Goal: Task Accomplishment & Management: Manage account settings

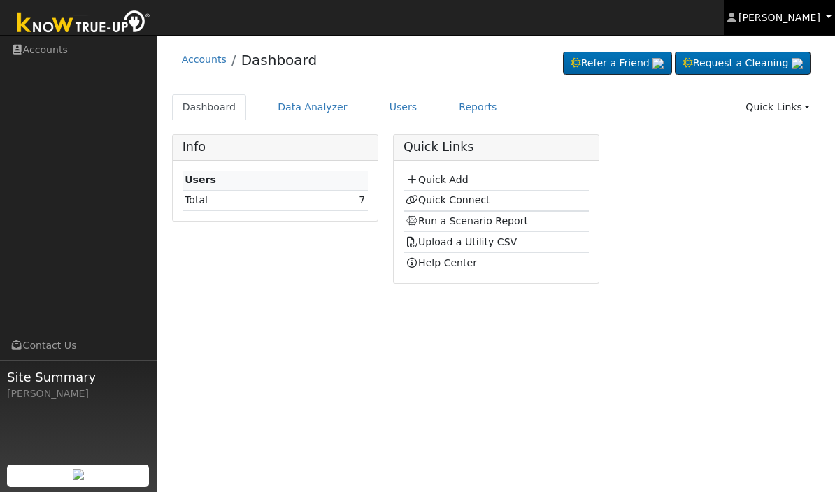
click at [825, 15] on link "[PERSON_NAME]" at bounding box center [780, 17] width 112 height 35
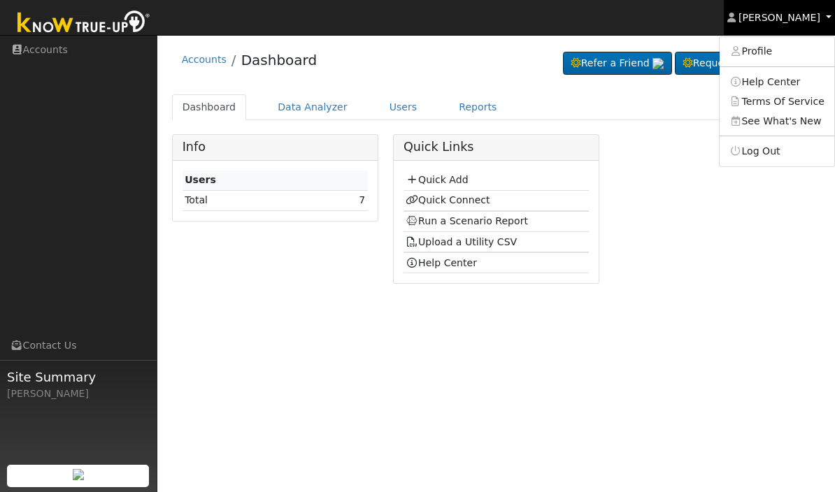
click at [832, 22] on link "[PERSON_NAME]" at bounding box center [780, 17] width 112 height 35
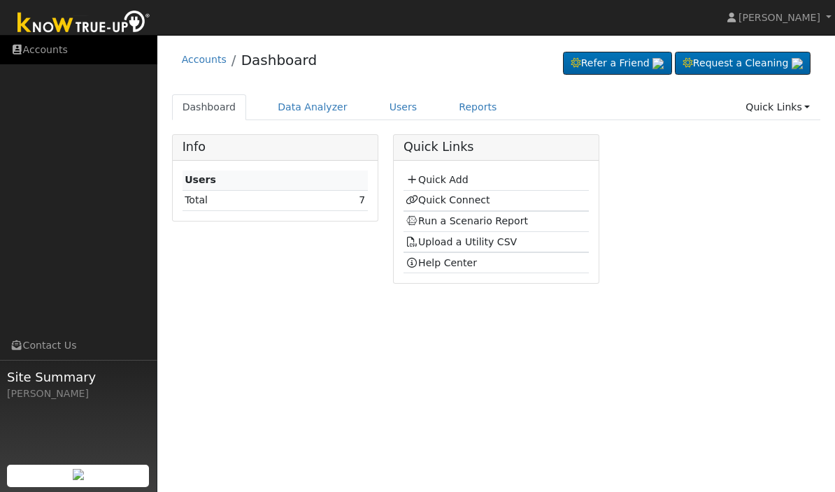
click at [62, 52] on link "Accounts" at bounding box center [78, 50] width 157 height 29
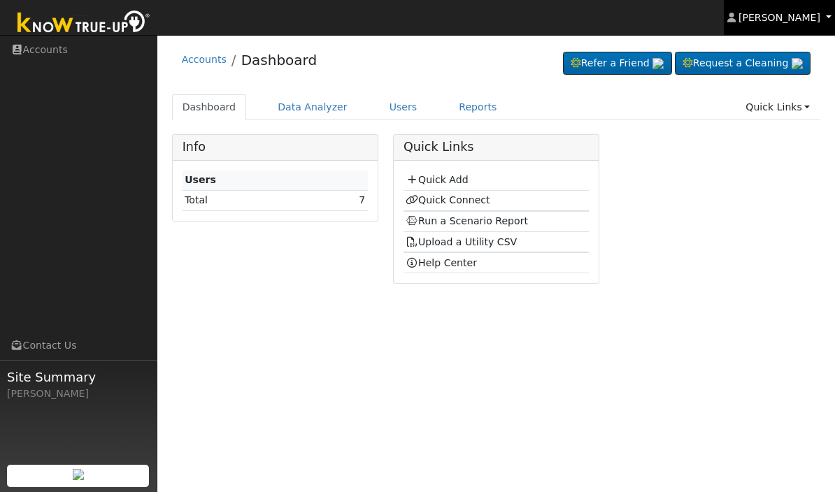
click at [830, 2] on link "[PERSON_NAME]" at bounding box center [780, 17] width 112 height 35
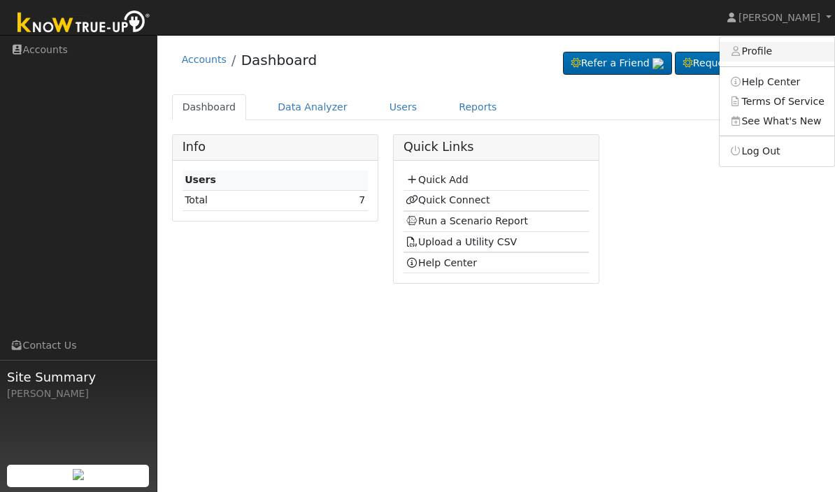
click at [795, 44] on link "Profile" at bounding box center [777, 52] width 115 height 20
type input "[PERSON_NAME]"
type input "[PERSON_NAME][EMAIL_ADDRESS][PERSON_NAME][DOMAIN_NAME]"
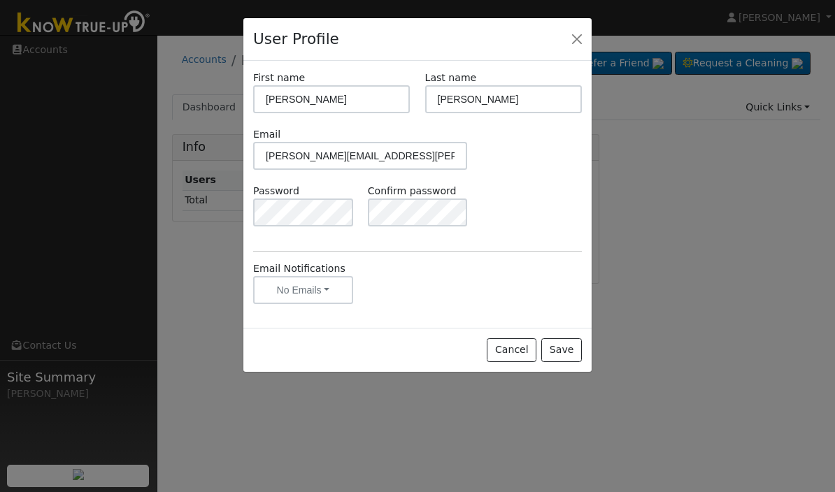
click at [513, 161] on div "Email [PERSON_NAME][EMAIL_ADDRESS][PERSON_NAME][DOMAIN_NAME]" at bounding box center [417, 155] width 343 height 57
click at [343, 286] on button "No Emails" at bounding box center [303, 290] width 100 height 28
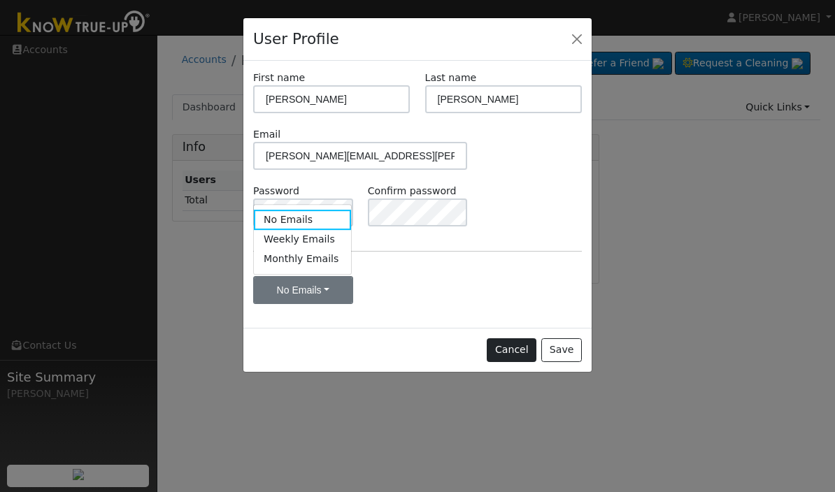
click at [522, 353] on button "Cancel" at bounding box center [512, 351] width 50 height 24
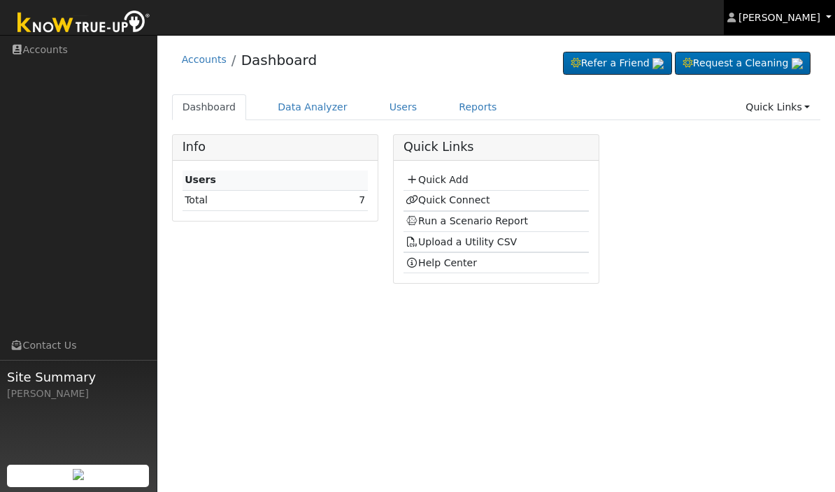
click at [820, 13] on link "[PERSON_NAME]" at bounding box center [780, 17] width 112 height 35
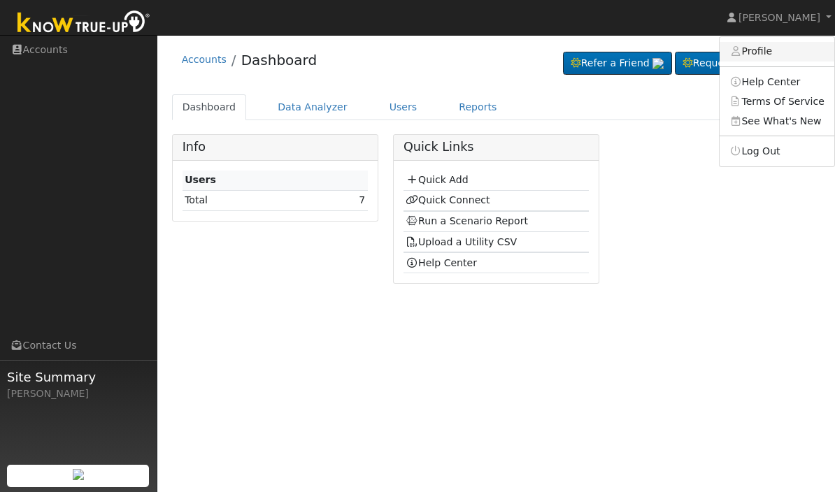
click at [790, 49] on link "Profile" at bounding box center [777, 52] width 115 height 20
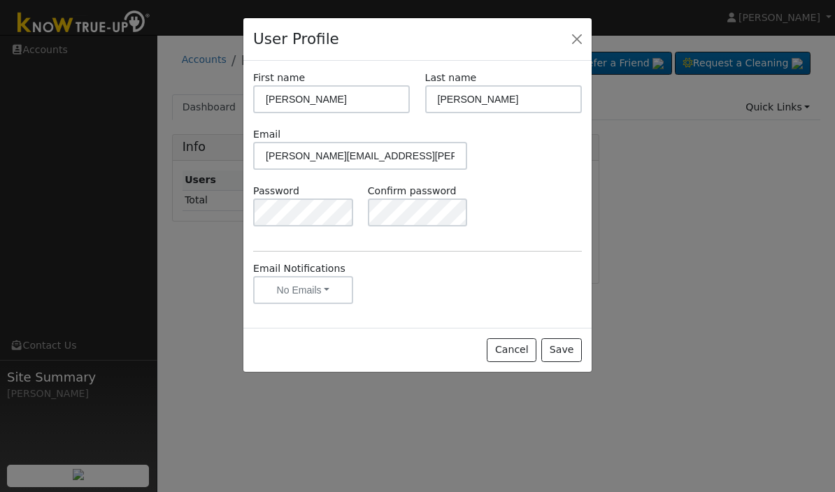
click at [565, 21] on div "User Profile" at bounding box center [417, 39] width 348 height 43
click at [560, 31] on div "User Profile" at bounding box center [417, 39] width 348 height 43
click at [579, 34] on button "Close" at bounding box center [577, 39] width 20 height 20
